Goal: Task Accomplishment & Management: Complete application form

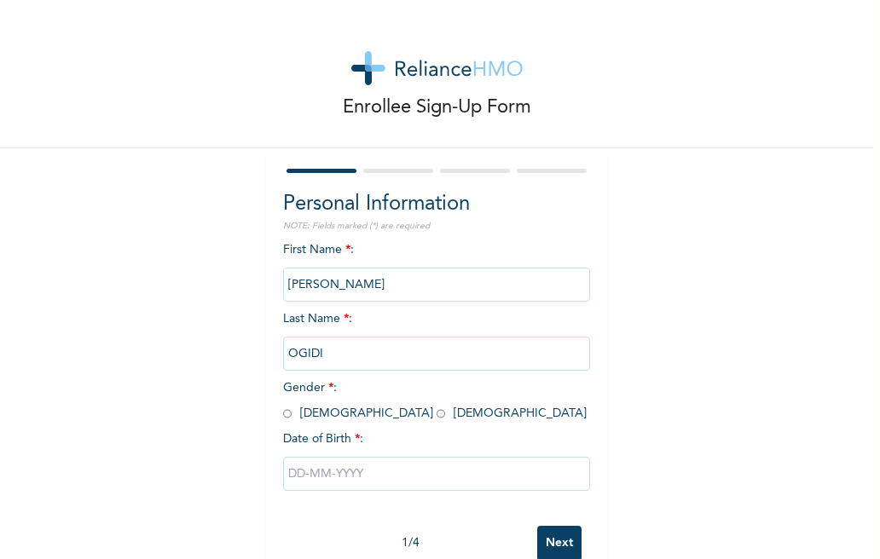
scroll to position [40, 0]
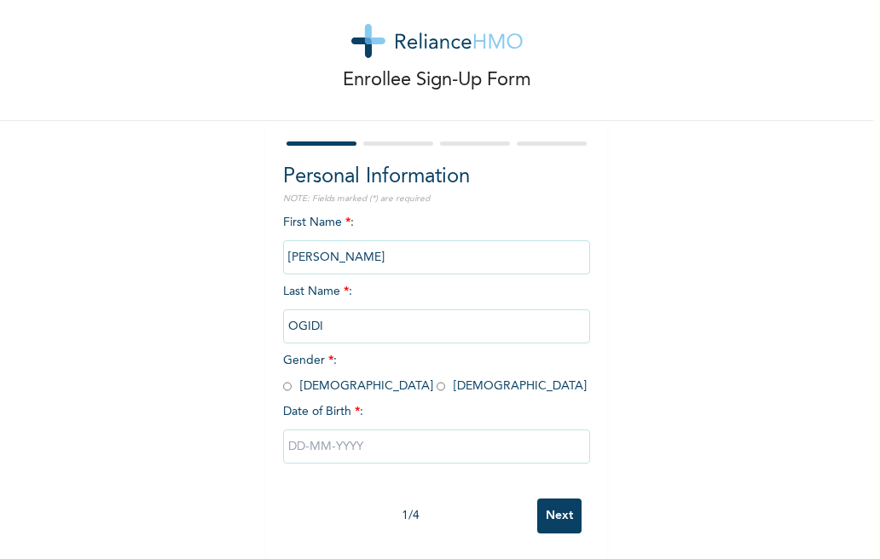
click at [283, 378] on input "radio" at bounding box center [287, 386] width 9 height 16
radio input "true"
click at [300, 430] on input "text" at bounding box center [436, 447] width 307 height 34
select select "7"
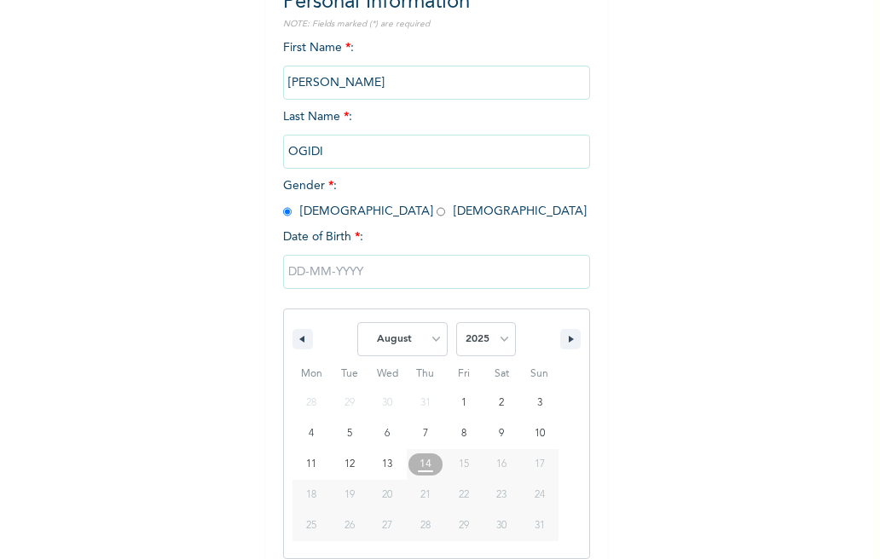
scroll to position [215, 0]
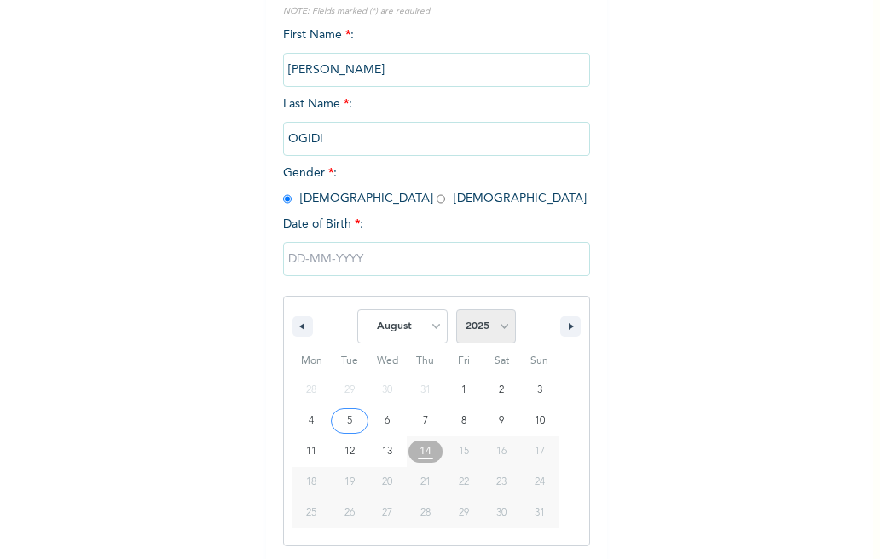
click at [485, 338] on select "2025 2024 2023 2022 2021 2020 2019 2018 2017 2016 2015 2014 2013 2012 2011 2010…" at bounding box center [486, 326] width 60 height 34
select select "1991"
click at [456, 309] on select "2025 2024 2023 2022 2021 2020 2019 2018 2017 2016 2015 2014 2013 2012 2011 2010…" at bounding box center [486, 326] width 60 height 34
click at [423, 323] on select "January February March April May June July August September October November De…" at bounding box center [402, 326] width 90 height 34
select select "11"
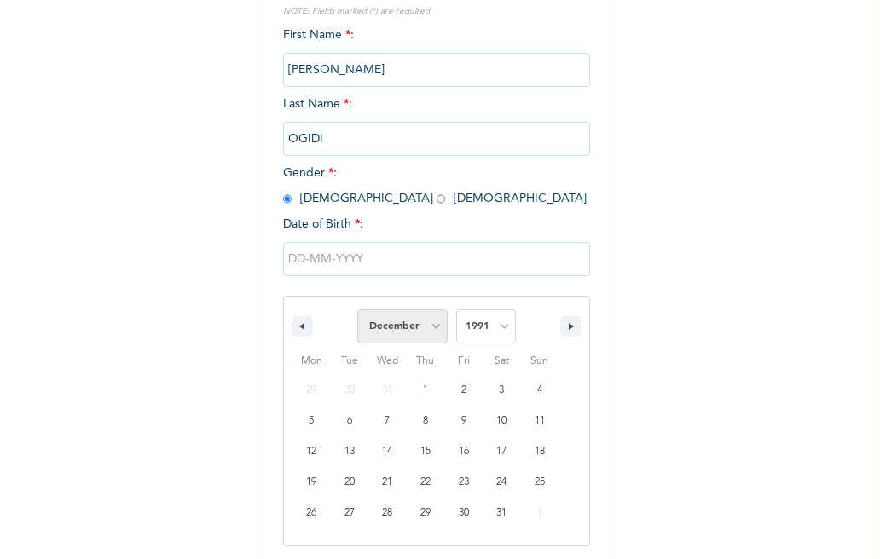
click at [357, 309] on select "January February March April May June July August September October November De…" at bounding box center [402, 326] width 90 height 34
type input "[DATE]"
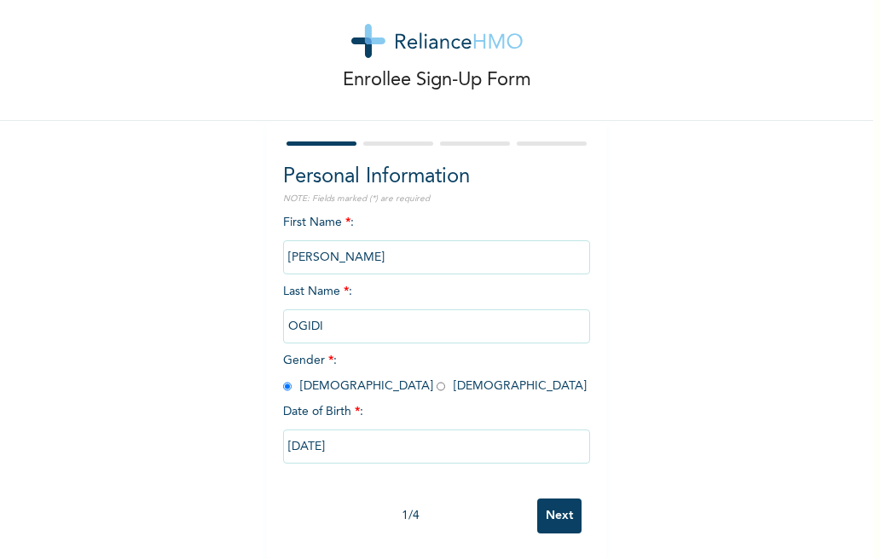
scroll to position [40, 0]
click at [566, 499] on input "Next" at bounding box center [559, 516] width 44 height 35
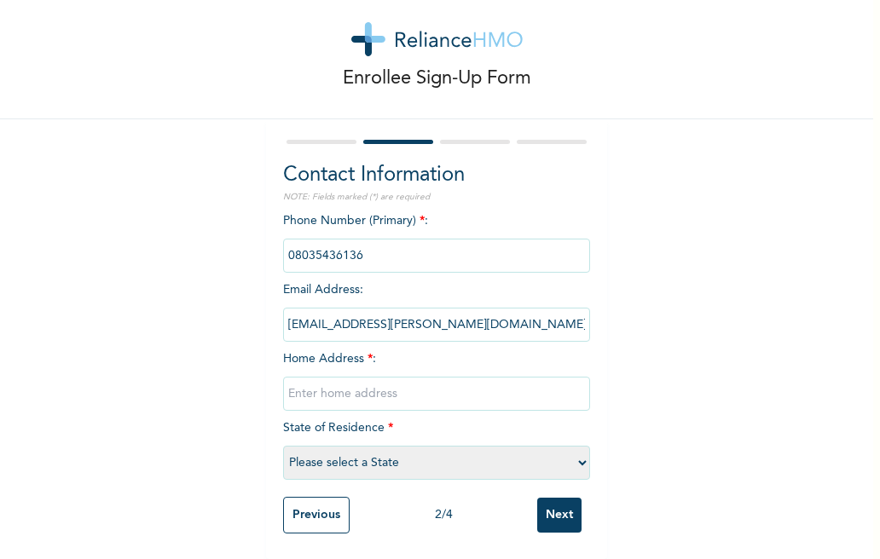
click at [351, 386] on input "text" at bounding box center [436, 394] width 307 height 34
type input "Close 50 house 8 satellite town"
select select "25"
click at [555, 509] on input "Next" at bounding box center [559, 515] width 44 height 35
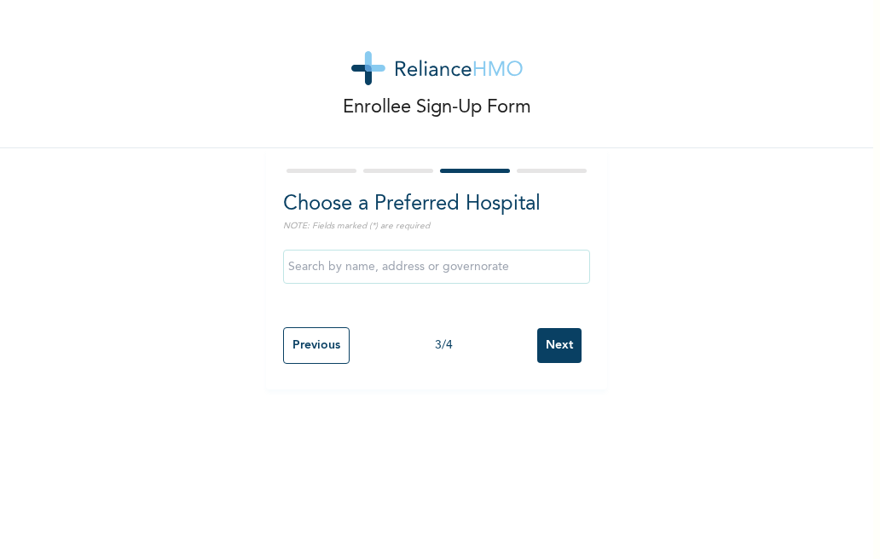
scroll to position [0, 0]
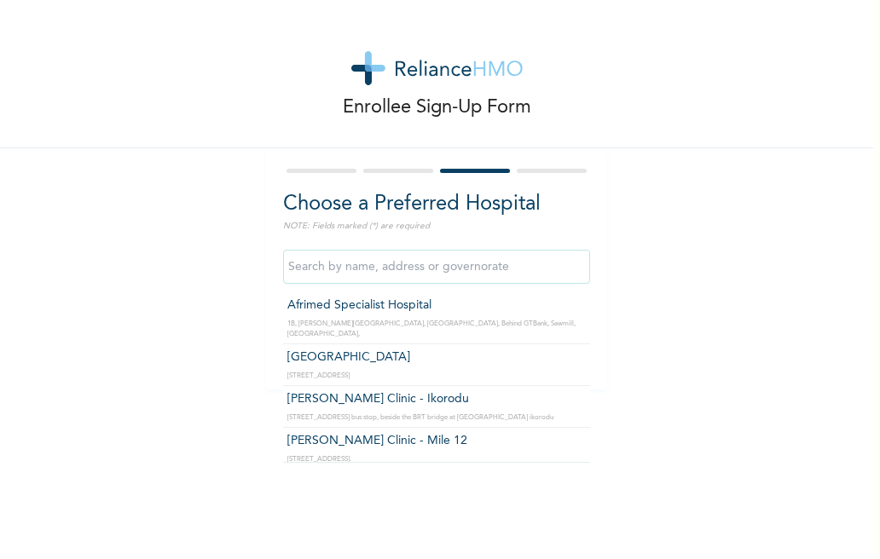
click at [372, 265] on input "text" at bounding box center [436, 267] width 307 height 34
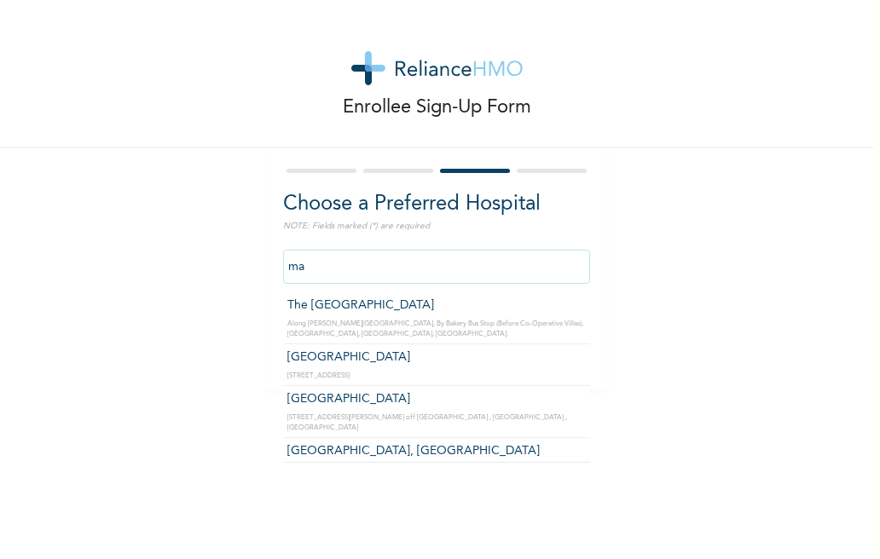
type input "m"
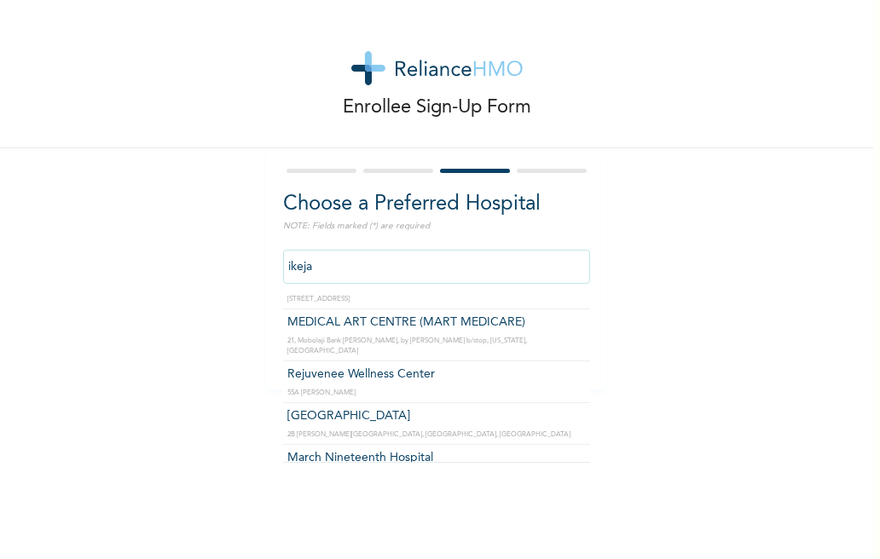
scroll to position [1036, 0]
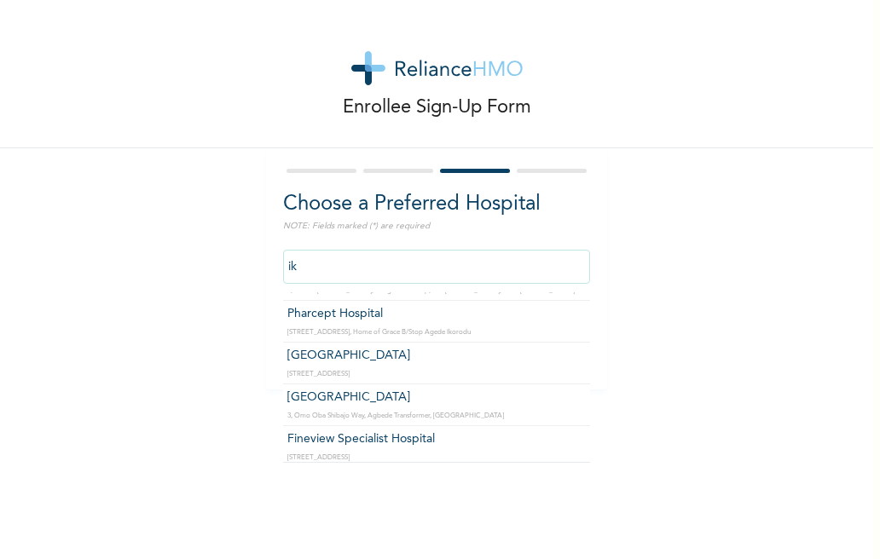
type input "i"
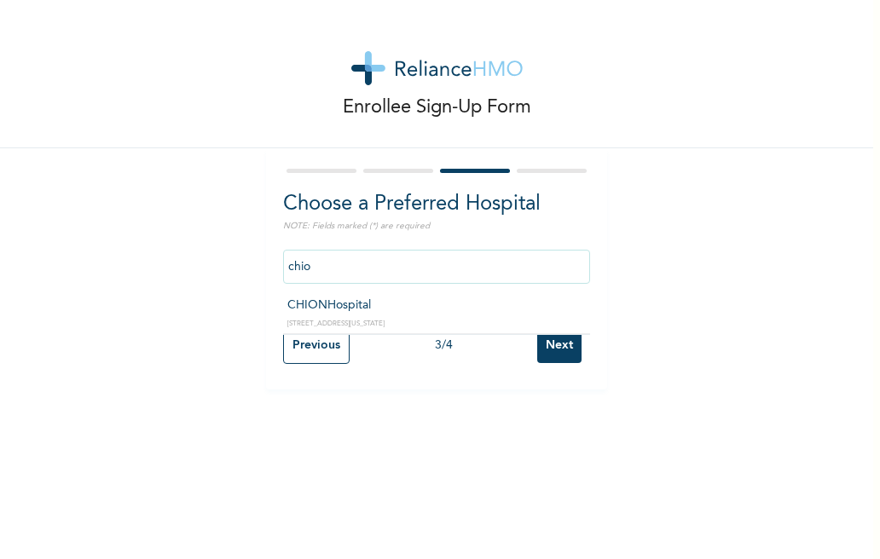
scroll to position [0, 0]
type input "CHIONHospital"
click at [557, 339] on input "Next" at bounding box center [559, 345] width 44 height 35
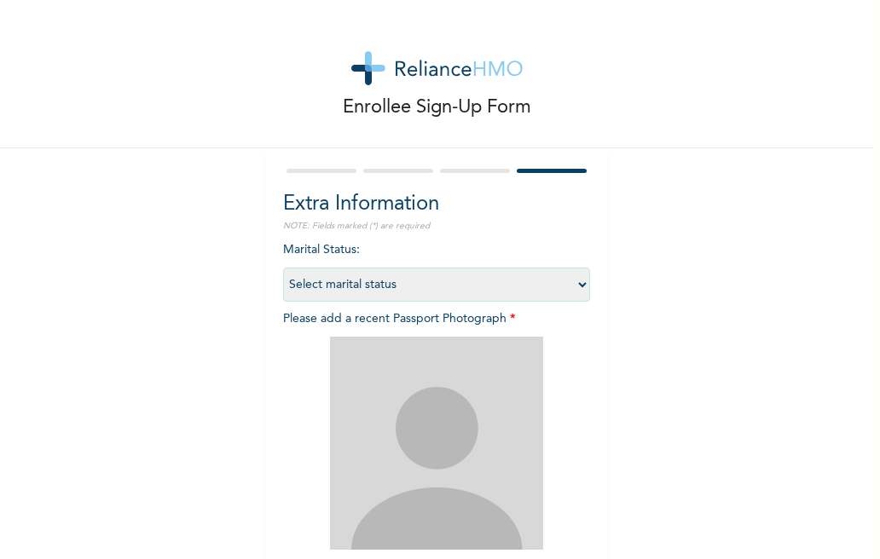
click at [345, 280] on select "Select marital status [DEMOGRAPHIC_DATA] Married [DEMOGRAPHIC_DATA] Widow/[DEMO…" at bounding box center [436, 285] width 307 height 34
select select "1"
click at [283, 268] on select "Select marital status [DEMOGRAPHIC_DATA] Married [DEMOGRAPHIC_DATA] Widow/[DEMO…" at bounding box center [436, 285] width 307 height 34
click at [348, 287] on select "Select marital status [DEMOGRAPHIC_DATA] Married [DEMOGRAPHIC_DATA] Widow/[DEMO…" at bounding box center [436, 285] width 307 height 34
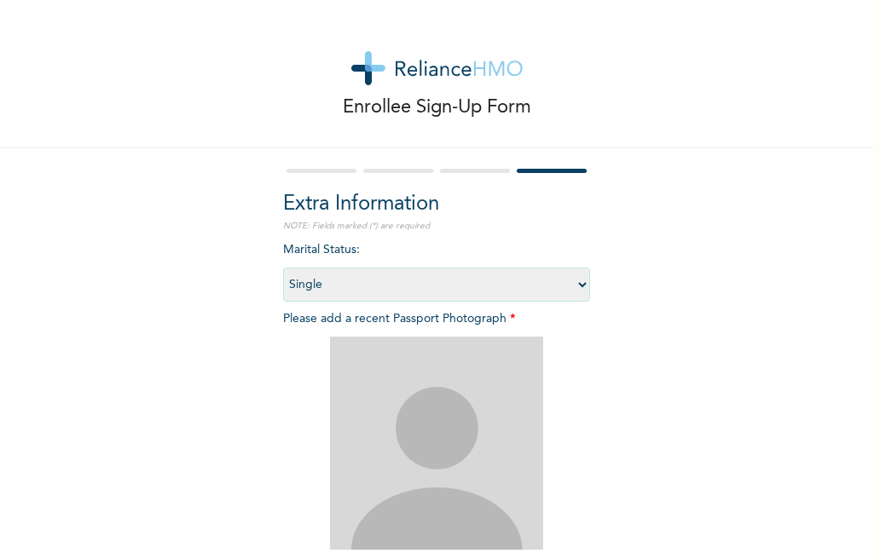
scroll to position [187, 0]
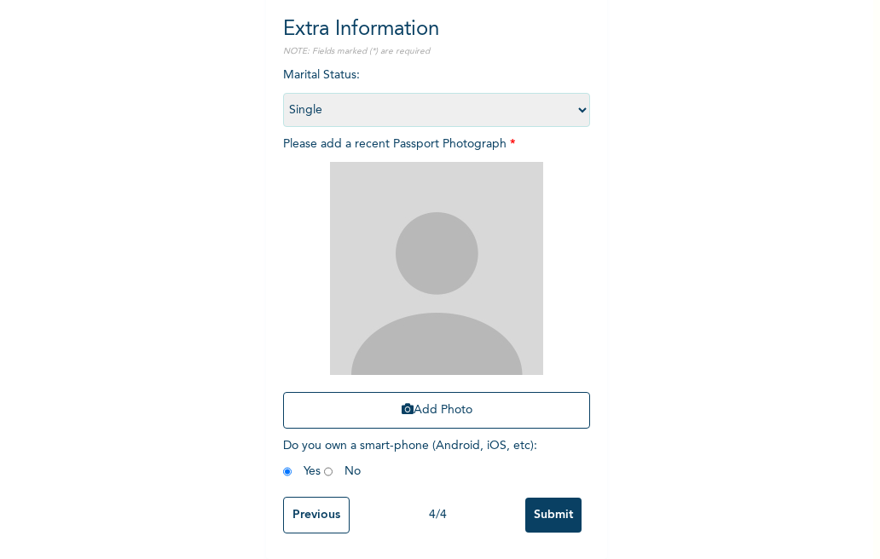
click at [465, 214] on img at bounding box center [436, 268] width 213 height 213
